Goal: Find contact information: Find contact information

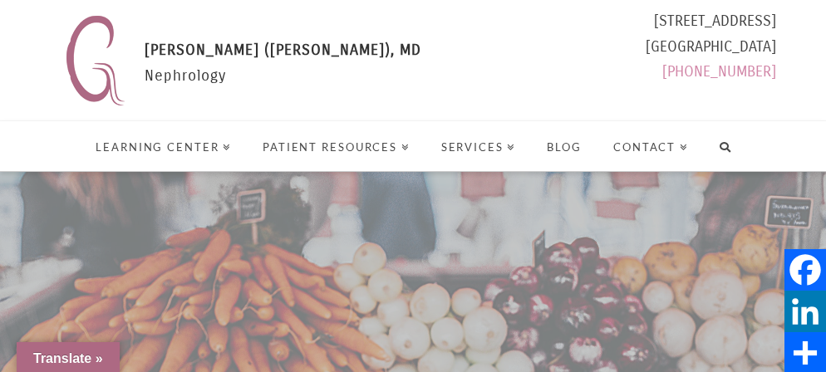
select select "Language Translate Widget"
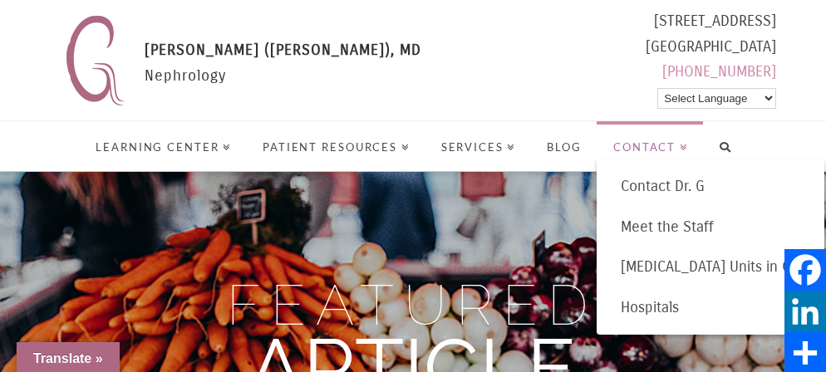
click at [666, 148] on span "Contact" at bounding box center [650, 147] width 75 height 11
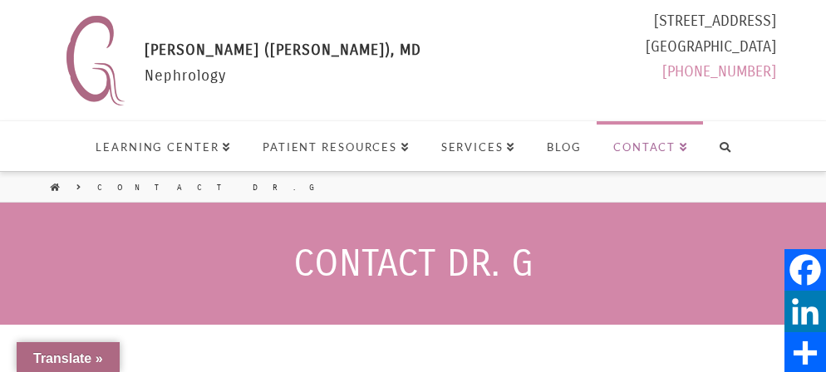
select select "Language Translate Widget"
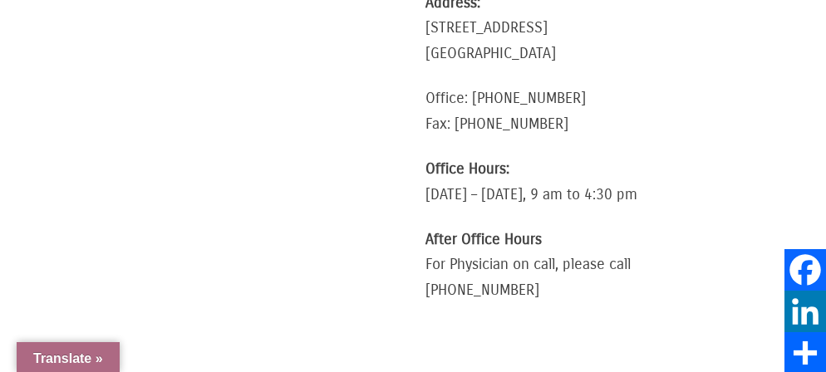
scroll to position [904, 0]
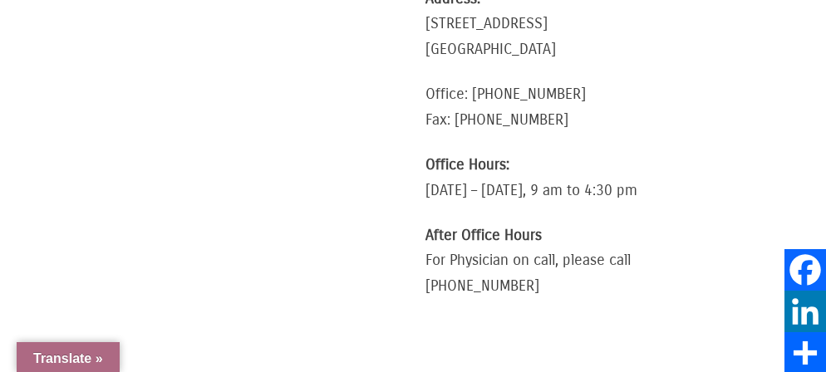
drag, startPoint x: 74, startPoint y: 52, endPoint x: 66, endPoint y: 36, distance: 18.6
